Goal: Find specific page/section: Find specific page/section

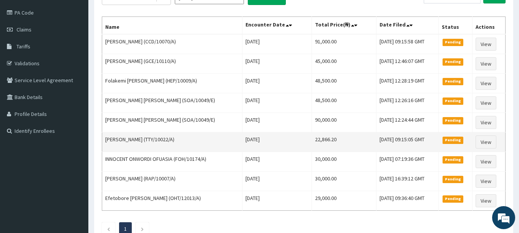
scroll to position [77, 0]
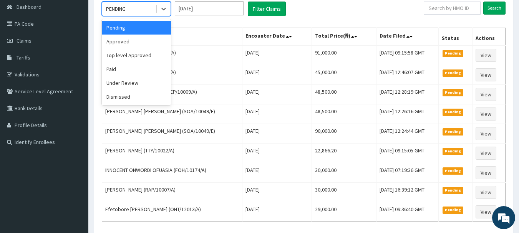
click at [136, 13] on div "PENDING" at bounding box center [128, 9] width 53 height 12
click at [122, 45] on div "Approved" at bounding box center [136, 42] width 69 height 14
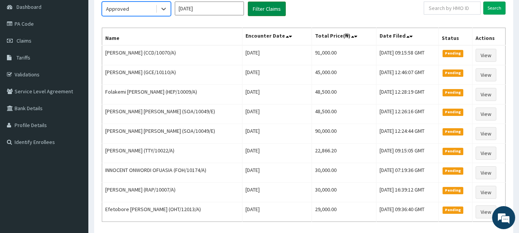
click at [257, 9] on button "Filter Claims" at bounding box center [267, 9] width 38 height 15
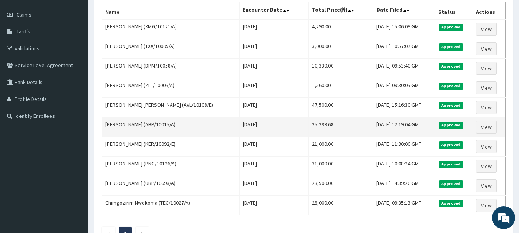
scroll to position [115, 0]
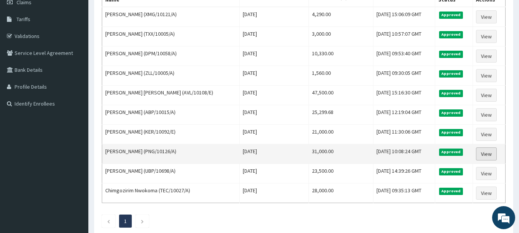
click at [491, 154] on link "View" at bounding box center [486, 153] width 21 height 13
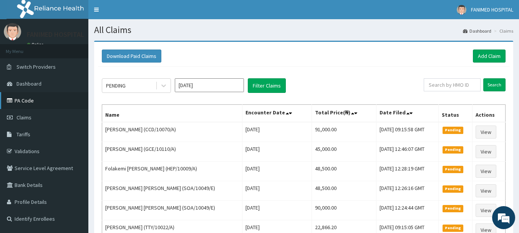
click at [26, 100] on link "PA Code" at bounding box center [44, 100] width 88 height 17
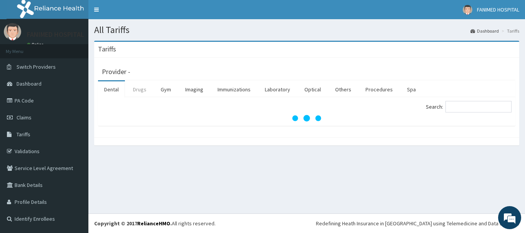
click at [145, 89] on link "Drugs" at bounding box center [140, 89] width 26 height 16
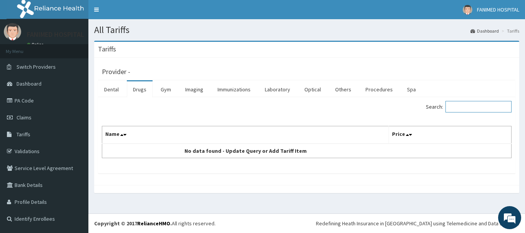
click at [468, 109] on input "Search:" at bounding box center [478, 107] width 66 height 12
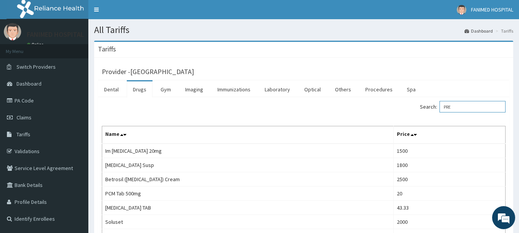
type input "PREG"
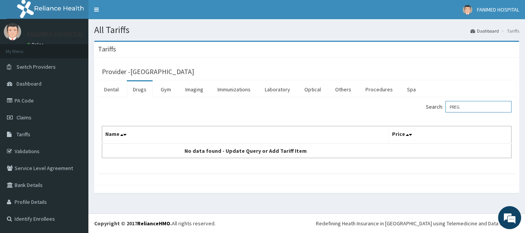
drag, startPoint x: 477, startPoint y: 101, endPoint x: 359, endPoint y: 44, distance: 131.1
click at [414, 114] on div "Search: PREG" at bounding box center [411, 107] width 199 height 13
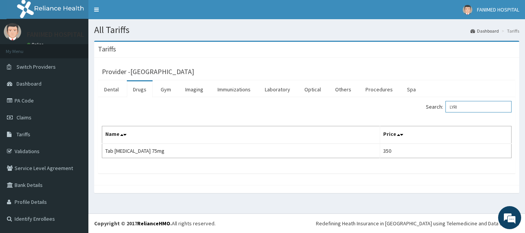
type input "LYRI"
click at [41, 97] on link "PA Code" at bounding box center [44, 100] width 88 height 17
